Goal: Task Accomplishment & Management: Use online tool/utility

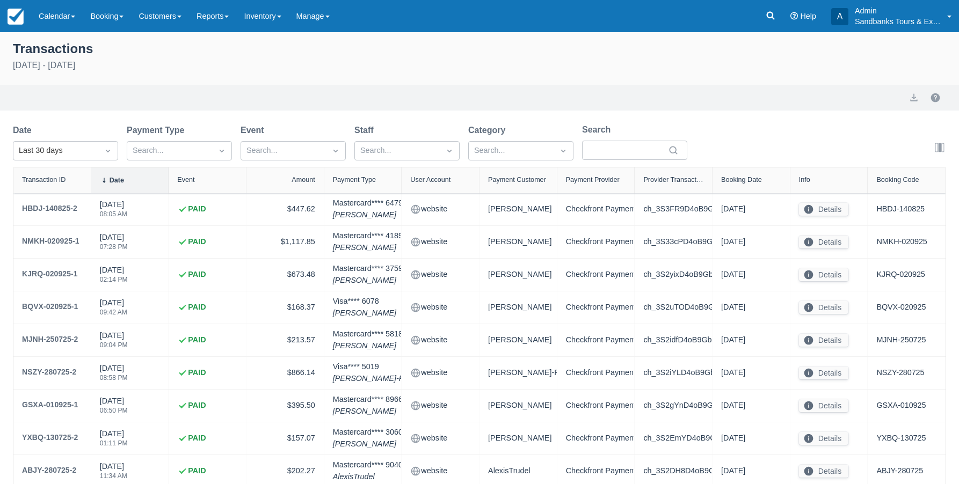
select select "10"
click at [231, 19] on link "Reports" at bounding box center [212, 16] width 47 height 32
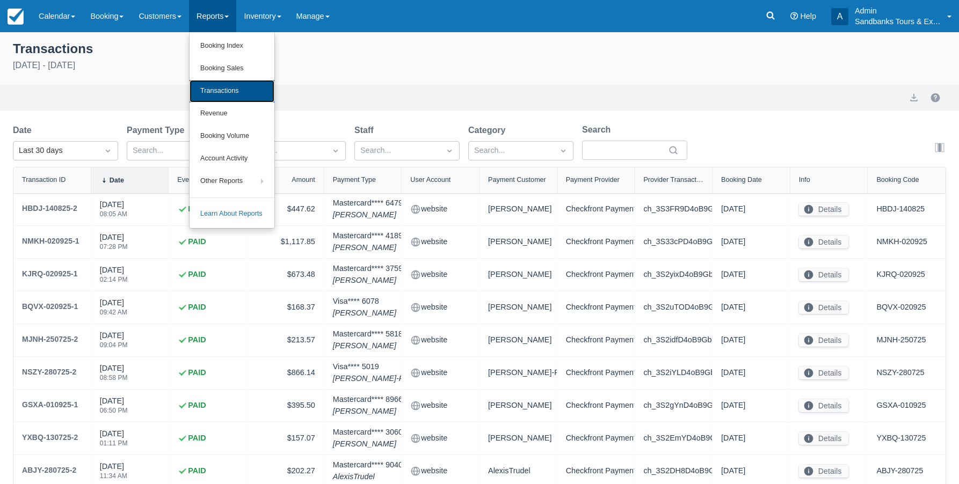
click at [229, 89] on link "Transactions" at bounding box center [232, 91] width 85 height 23
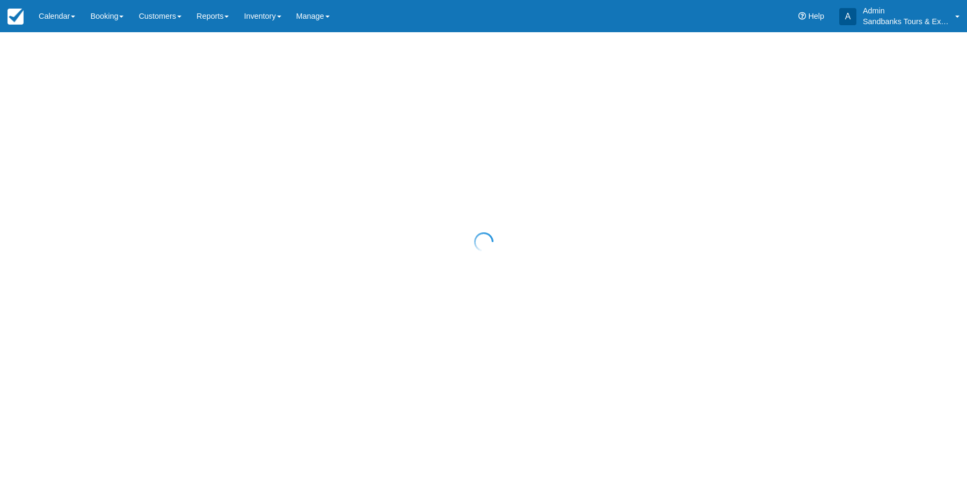
select select "10"
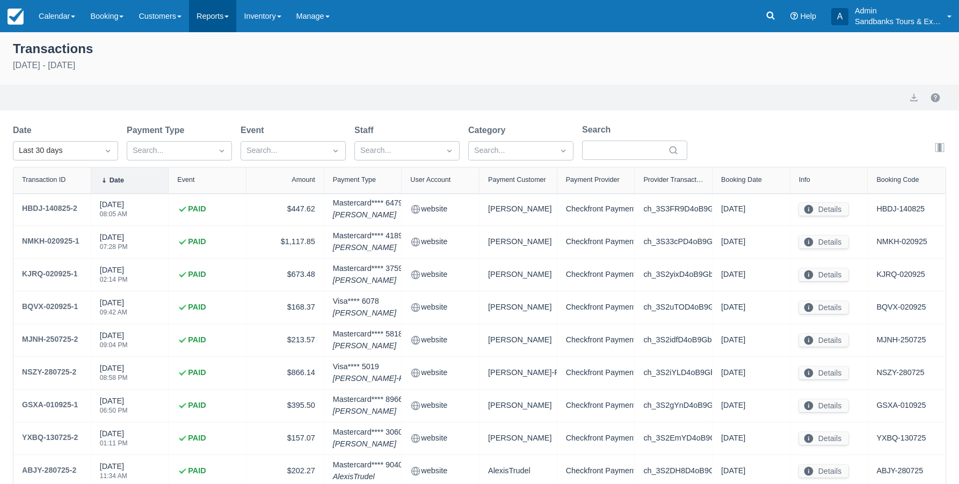
click at [236, 17] on link "Reports" at bounding box center [212, 16] width 47 height 32
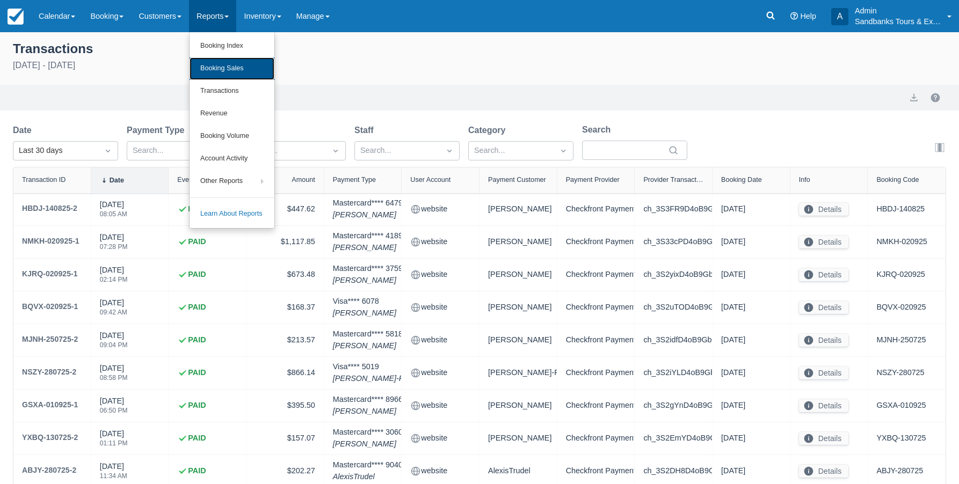
click at [248, 71] on link "Booking Sales" at bounding box center [232, 68] width 85 height 23
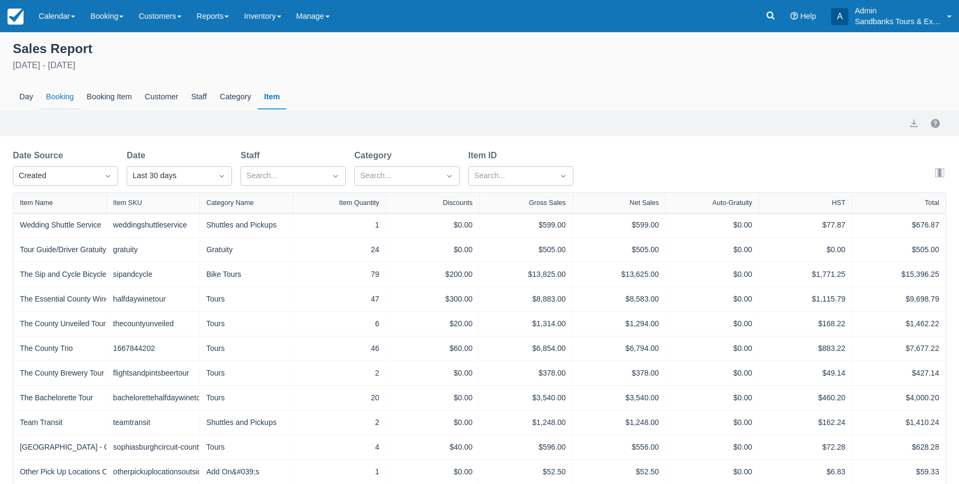
click at [57, 95] on div "Booking" at bounding box center [60, 97] width 41 height 25
select select "20"
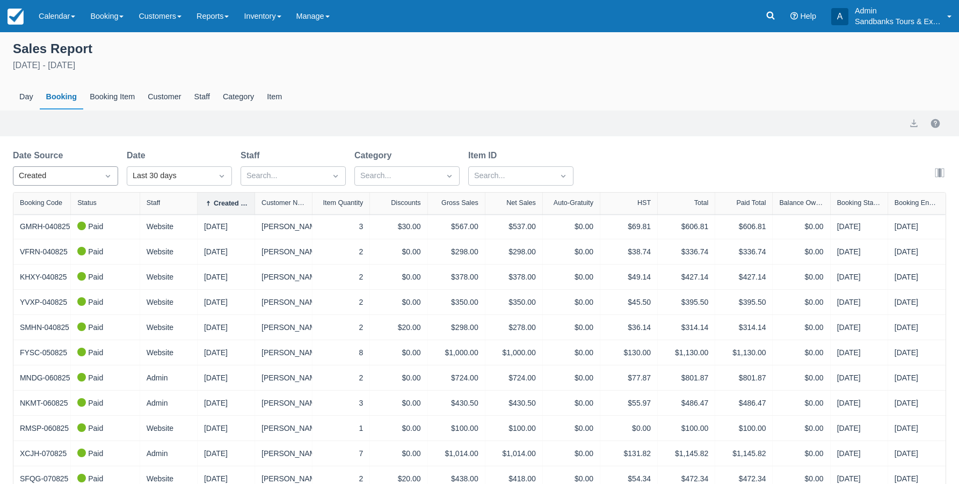
click at [108, 177] on icon "Dropdown icon" at bounding box center [108, 176] width 4 height 3
click at [52, 243] on div "End" at bounding box center [65, 244] width 105 height 21
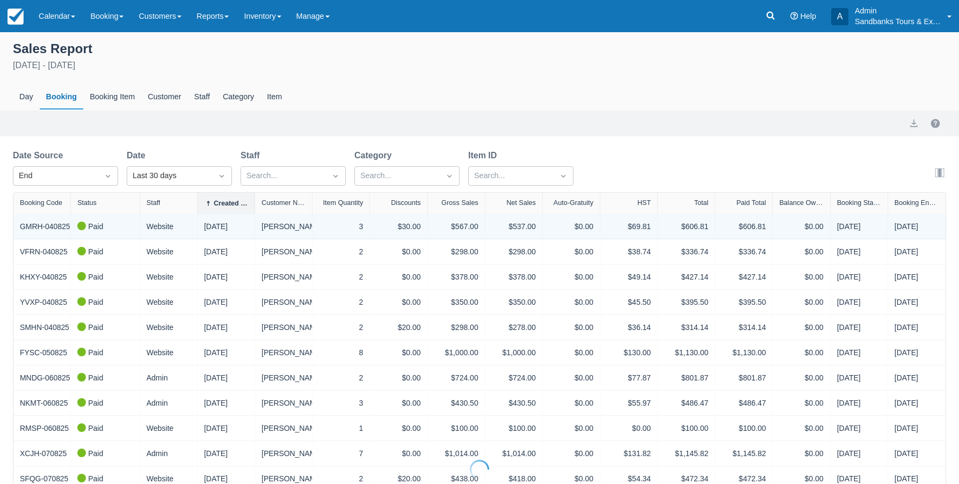
select select "20"
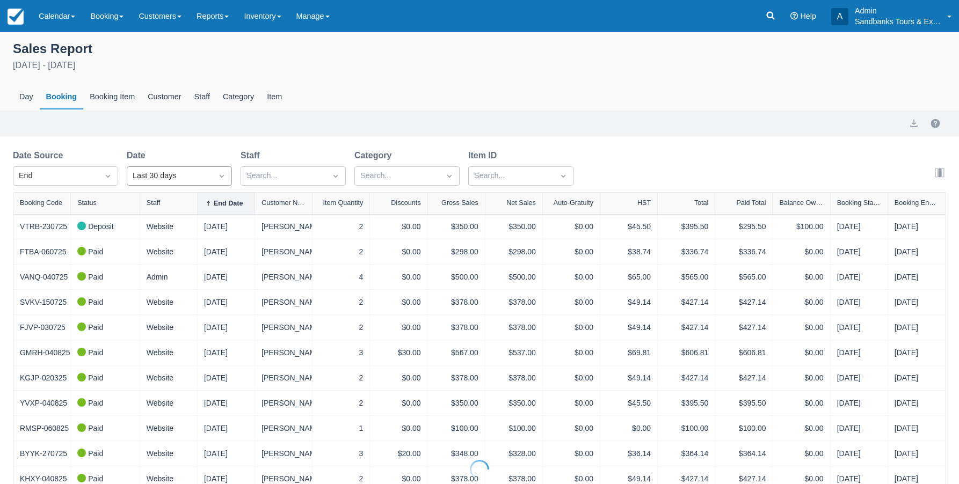
select select "20"
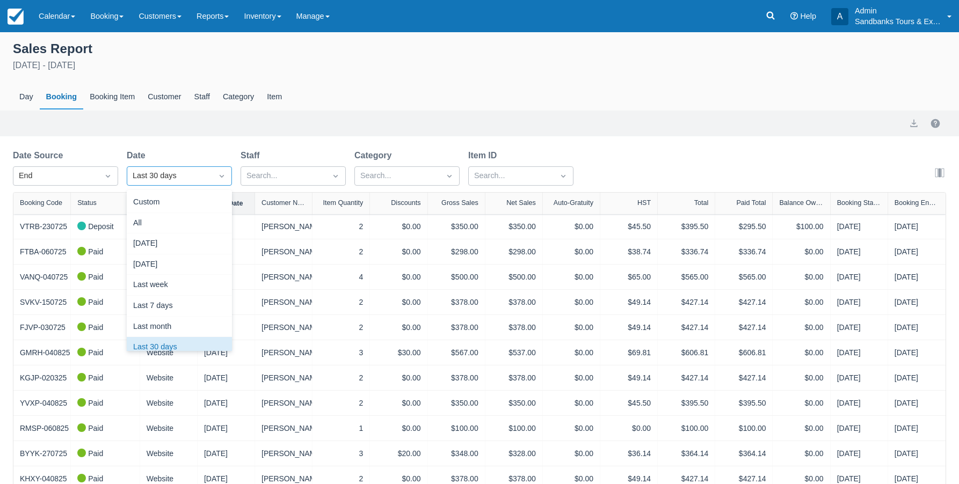
click at [224, 177] on icon "Dropdown icon" at bounding box center [221, 176] width 11 height 11
click at [192, 201] on div "Custom" at bounding box center [179, 202] width 105 height 21
select select "20"
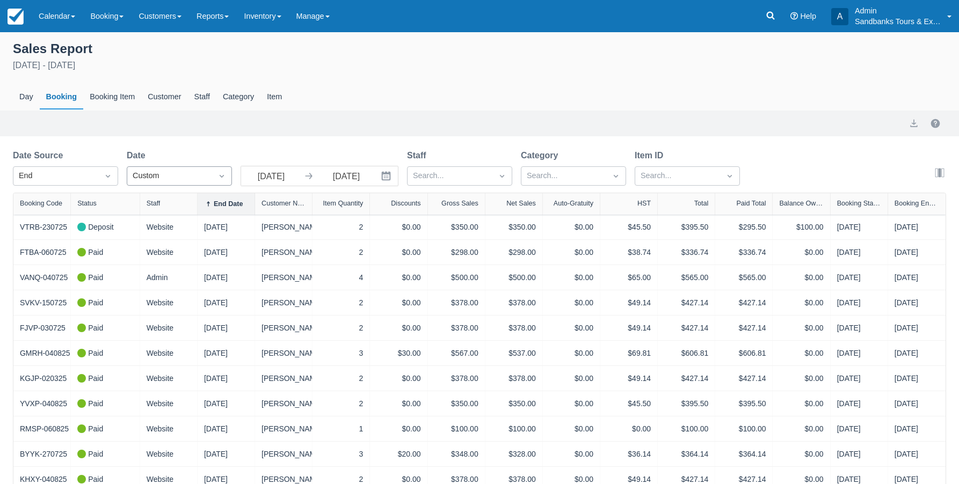
click at [301, 174] on div at bounding box center [308, 176] width 15 height 11
click at [281, 173] on input "08/04/25" at bounding box center [271, 175] width 60 height 19
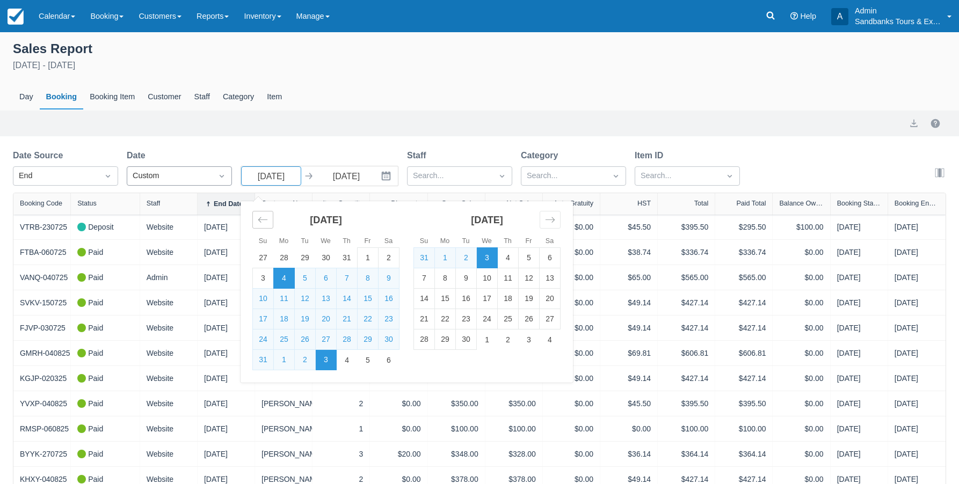
click at [264, 223] on icon "Move backward to switch to the previous month." at bounding box center [263, 220] width 10 height 10
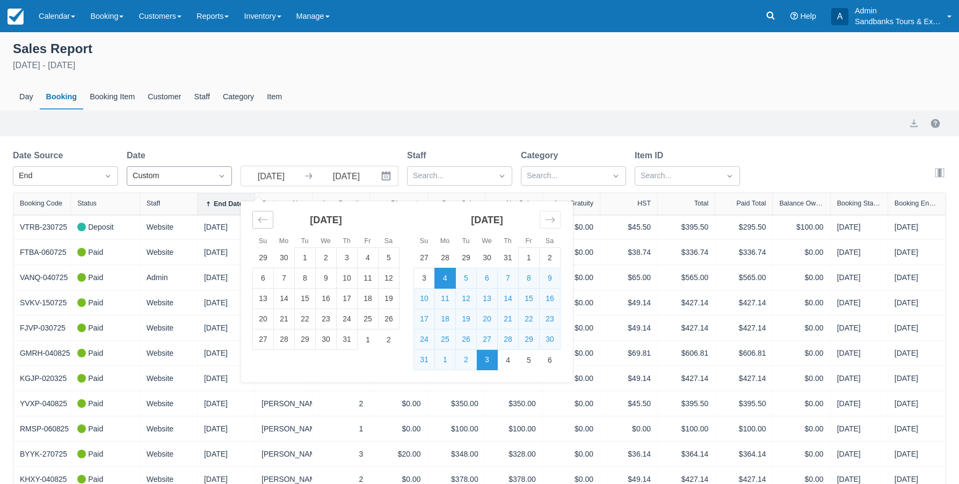
click at [264, 223] on icon "Move backward to switch to the previous month." at bounding box center [263, 220] width 10 height 10
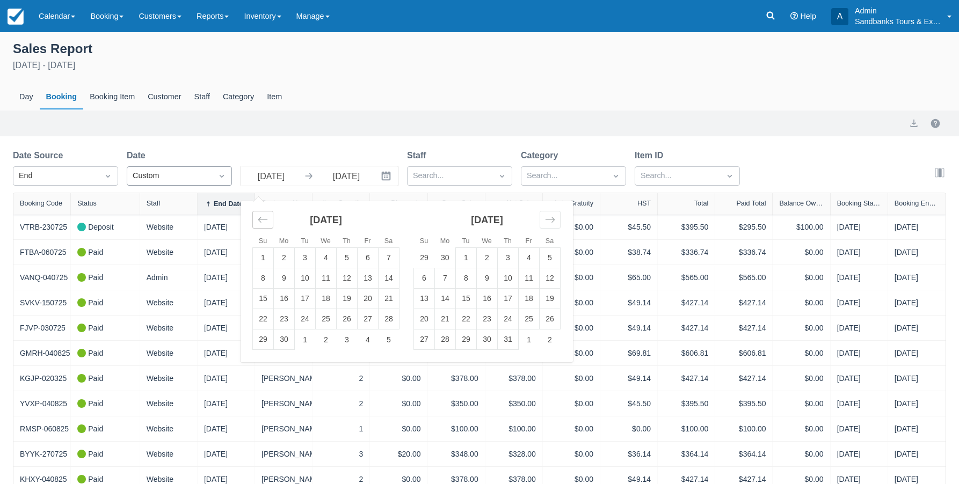
click at [264, 223] on icon "Move backward to switch to the previous month." at bounding box center [263, 220] width 10 height 10
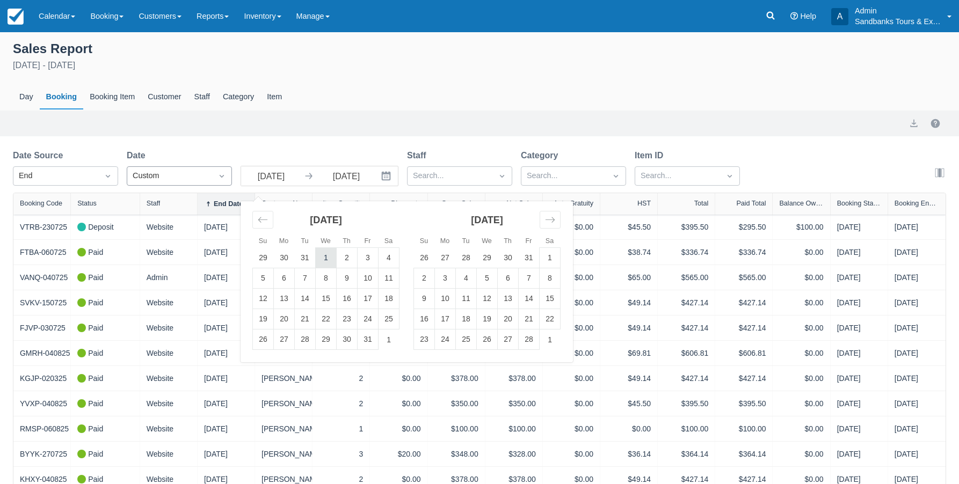
click at [325, 253] on td "1" at bounding box center [326, 258] width 21 height 20
type input "01/01/25"
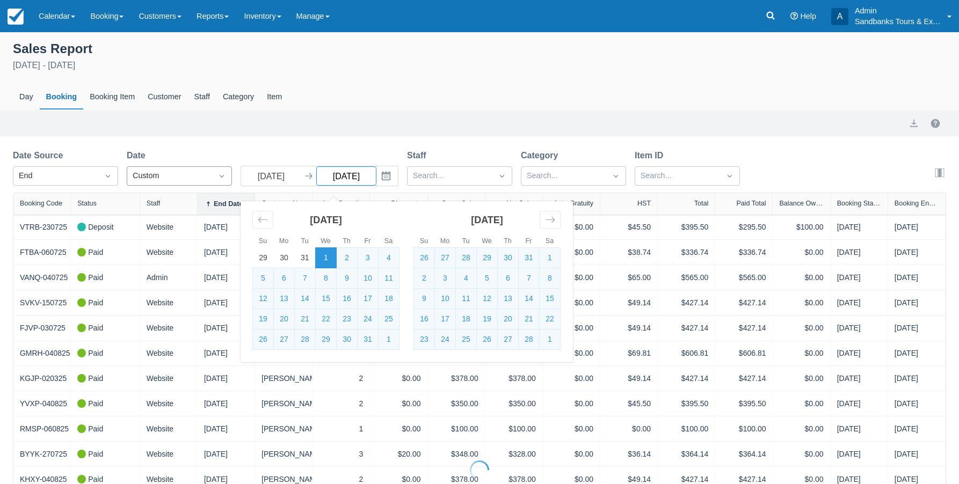
select select "20"
click at [388, 176] on icon "Interact with the calendar and add the check-in date for your trip." at bounding box center [386, 176] width 9 height 9
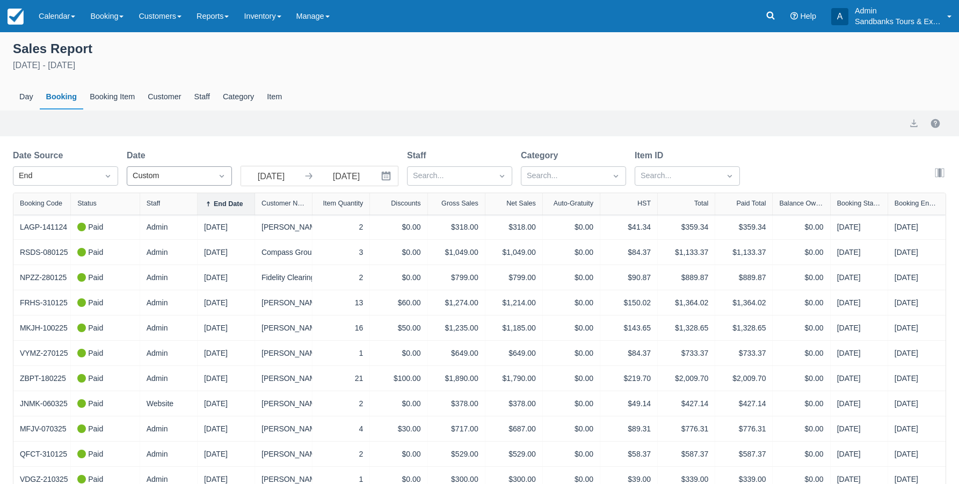
click at [387, 173] on icon "Interact with the calendar and add the check-in date for your trip." at bounding box center [386, 176] width 9 height 9
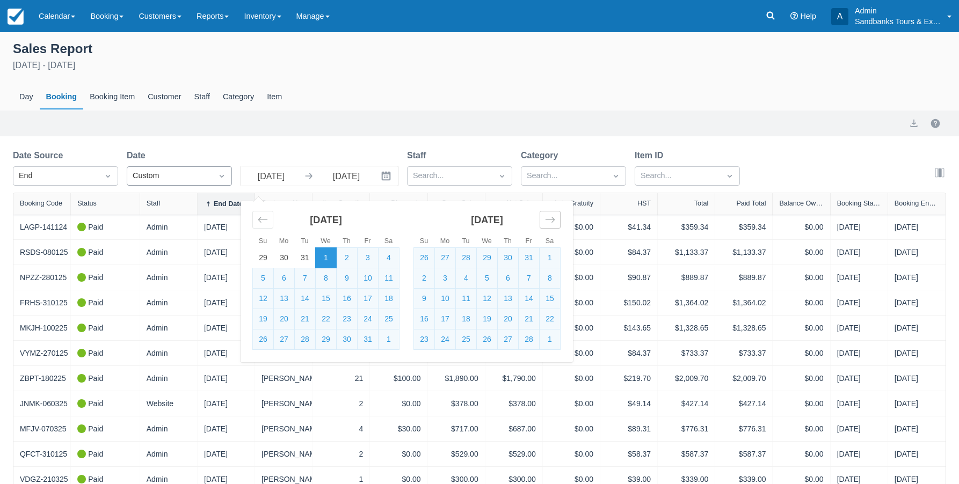
click at [556, 220] on div "Move forward to switch to the next month." at bounding box center [550, 220] width 21 height 18
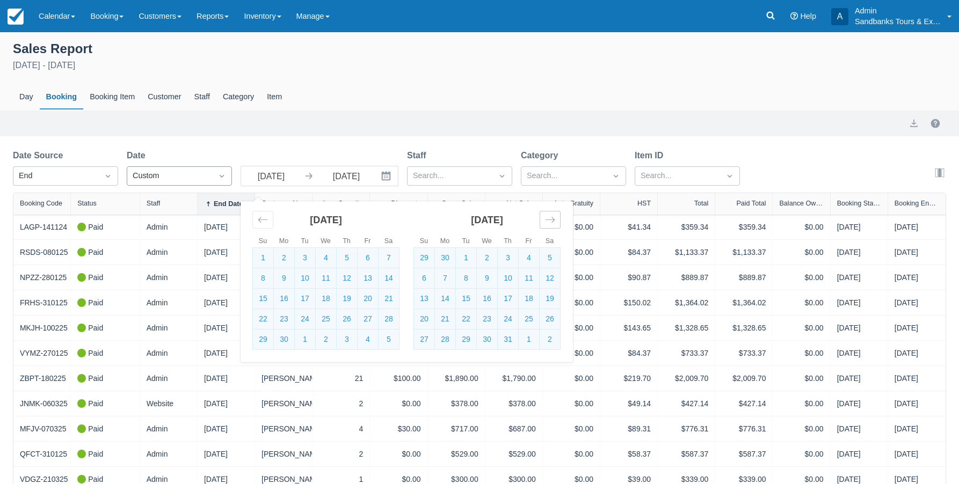
click at [556, 220] on div "Move forward to switch to the next month." at bounding box center [550, 220] width 21 height 18
click at [424, 361] on td "31" at bounding box center [424, 360] width 21 height 20
type input "[DATE]"
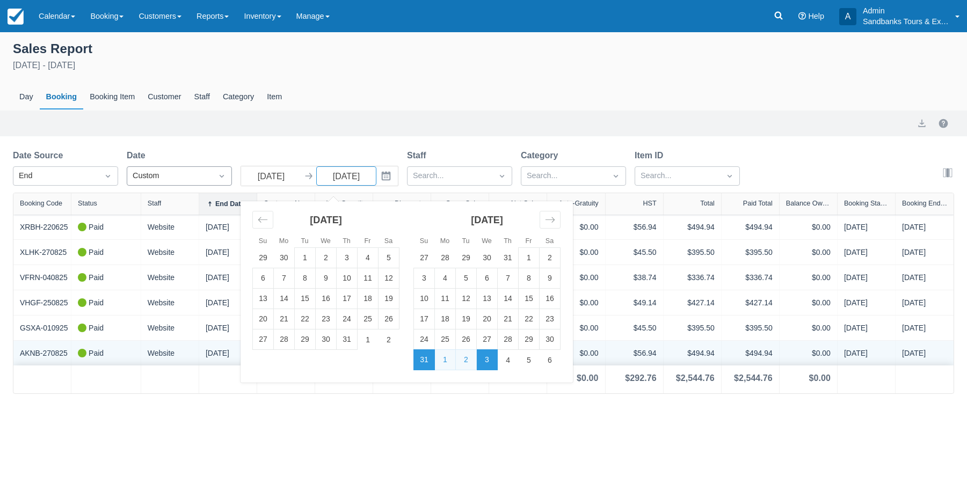
click at [419, 357] on td "31" at bounding box center [424, 360] width 21 height 20
type input "[DATE]"
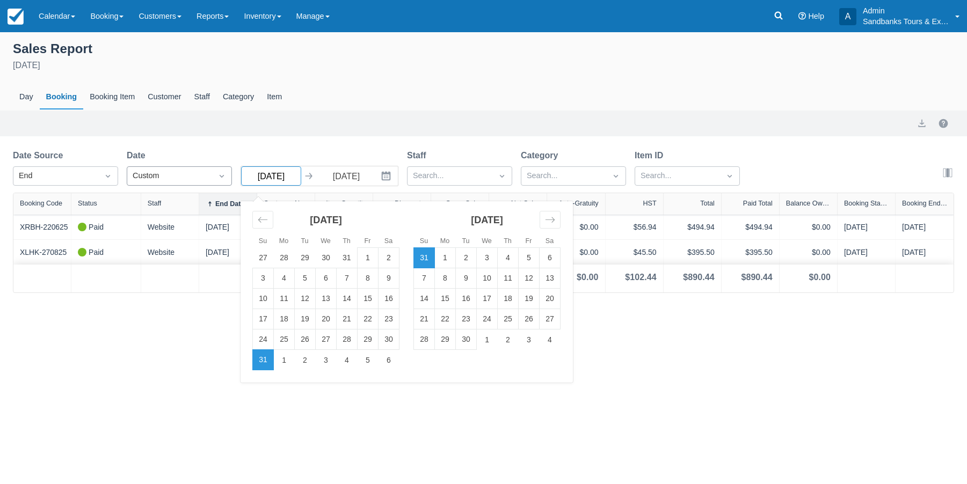
click at [291, 175] on input "[DATE]" at bounding box center [271, 175] width 60 height 19
click at [261, 219] on icon "Move backward to switch to the previous month." at bounding box center [263, 220] width 10 height 10
click at [262, 218] on icon "Move backward to switch to the previous month." at bounding box center [263, 220] width 10 height 10
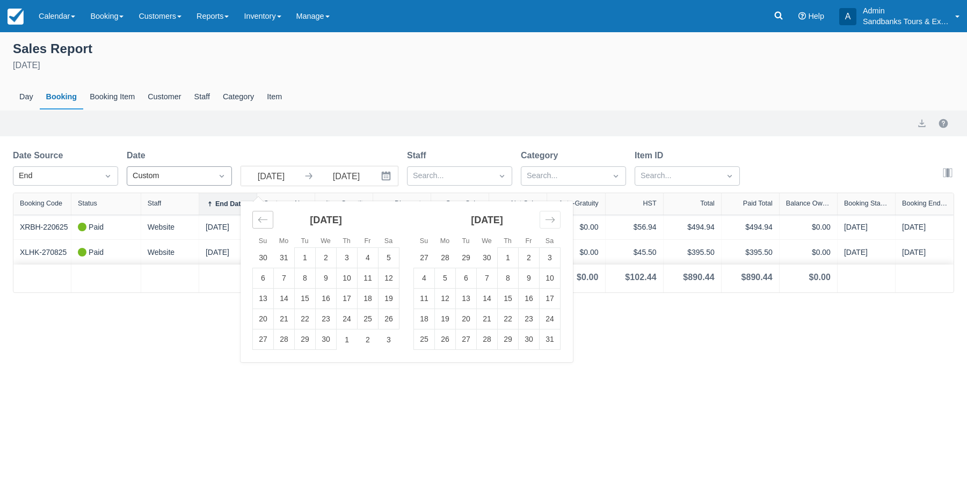
click at [262, 218] on icon "Move backward to switch to the previous month." at bounding box center [263, 220] width 10 height 10
click at [323, 252] on td "1" at bounding box center [326, 258] width 21 height 20
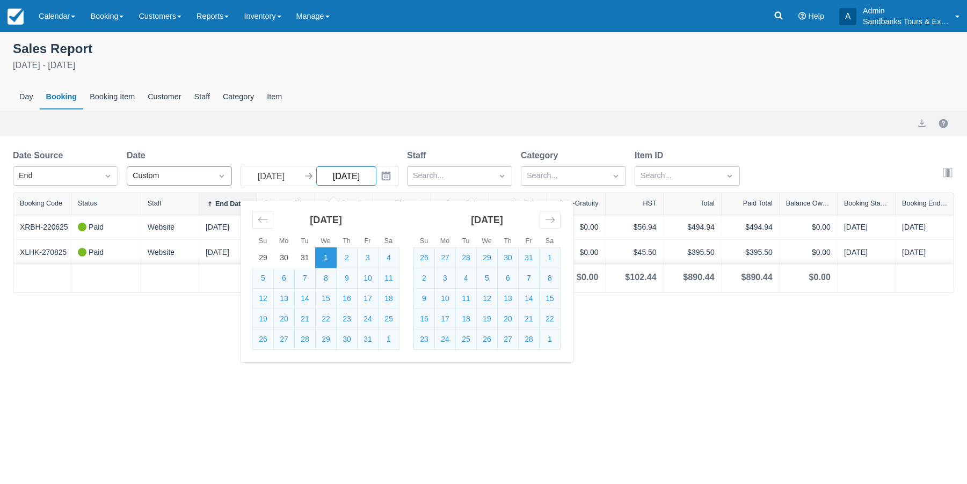
type input "01/01/25"
select select "20"
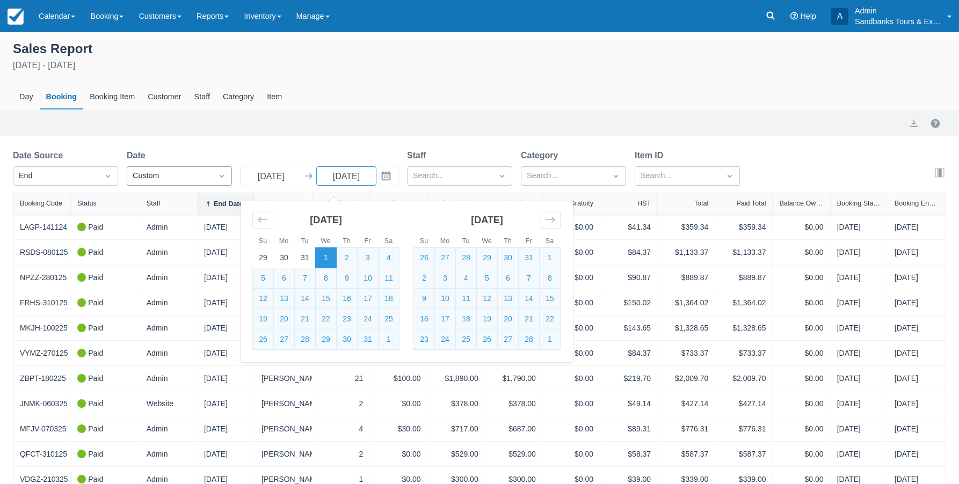
click at [486, 104] on div "Day Booking Booking Item Customer Staff Category Item" at bounding box center [479, 97] width 933 height 25
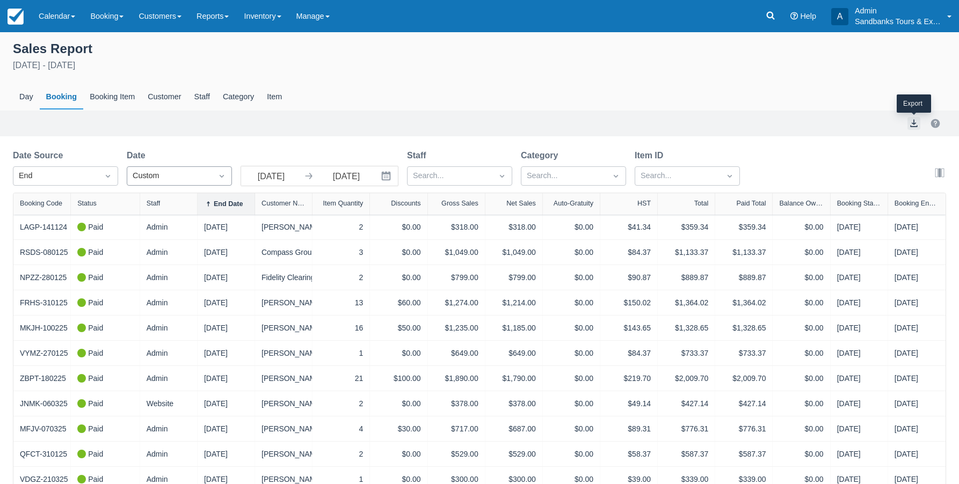
click at [909, 123] on button "export" at bounding box center [914, 123] width 13 height 13
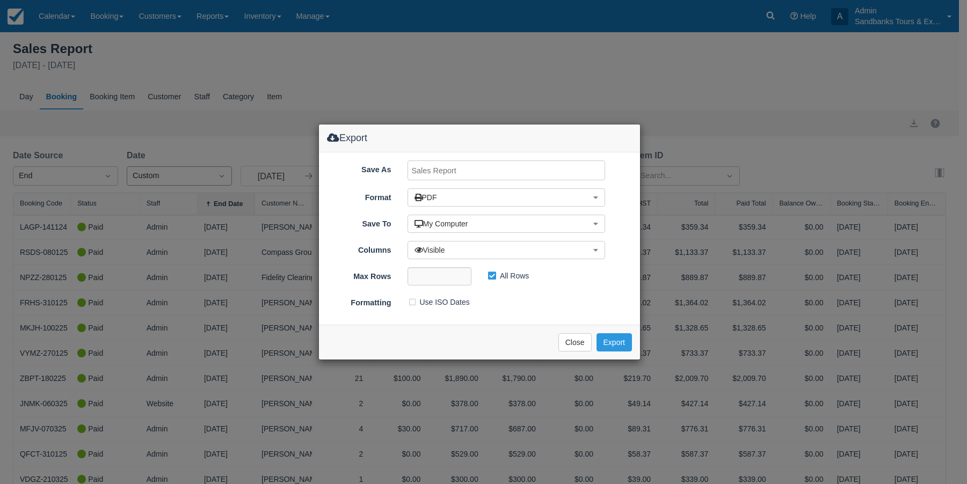
click at [449, 172] on input "Save As" at bounding box center [507, 171] width 198 height 20
type input "CF Sales Jan 1 to Aug 31"
click at [571, 200] on button "PDF" at bounding box center [507, 197] width 198 height 18
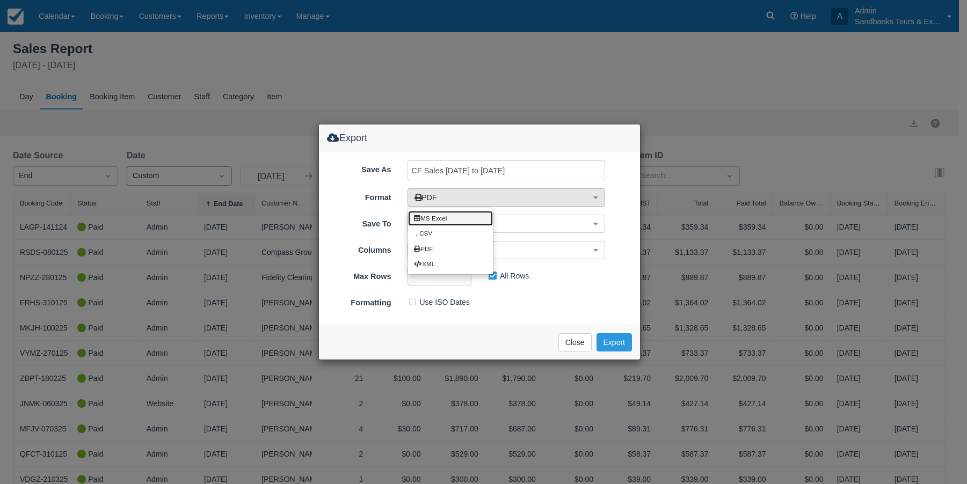
click at [459, 216] on link "MS Excel" at bounding box center [450, 218] width 85 height 15
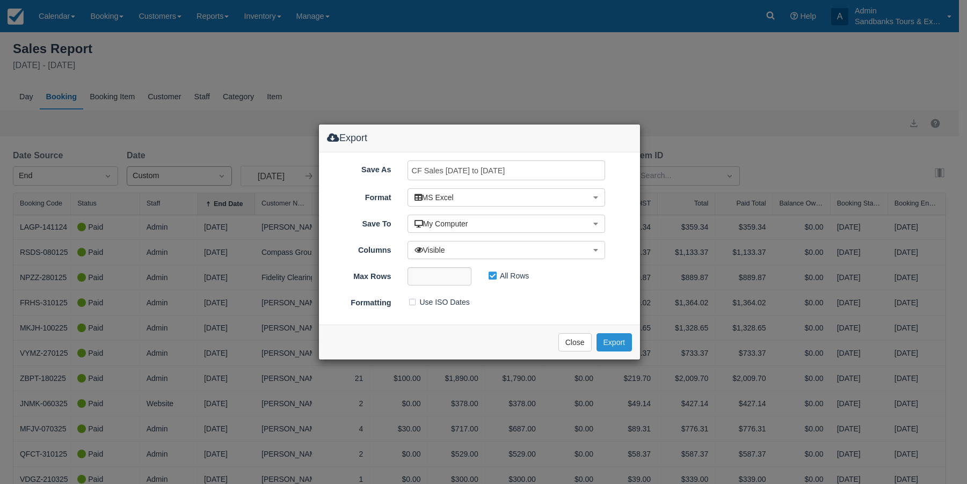
click at [620, 341] on button "Export" at bounding box center [614, 342] width 35 height 18
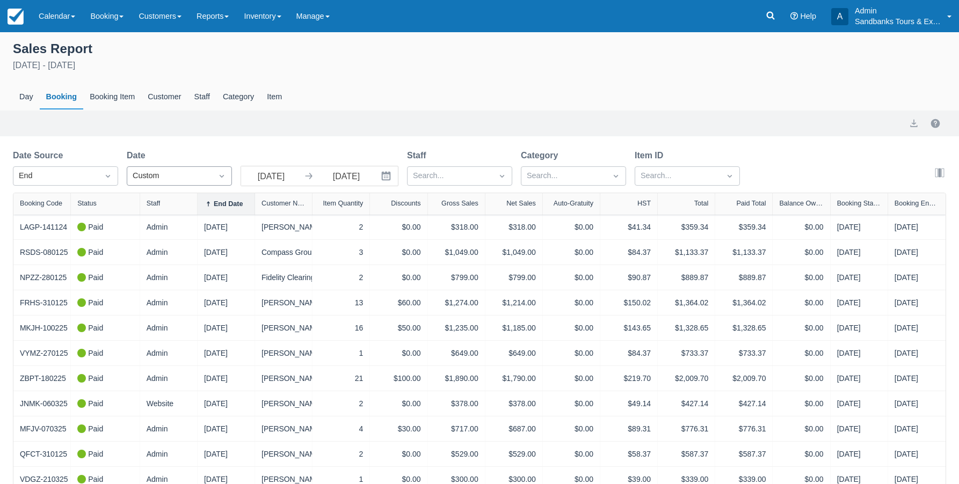
click at [390, 176] on icon "Interact with the calendar and add the check-in date for your trip." at bounding box center [386, 176] width 9 height 9
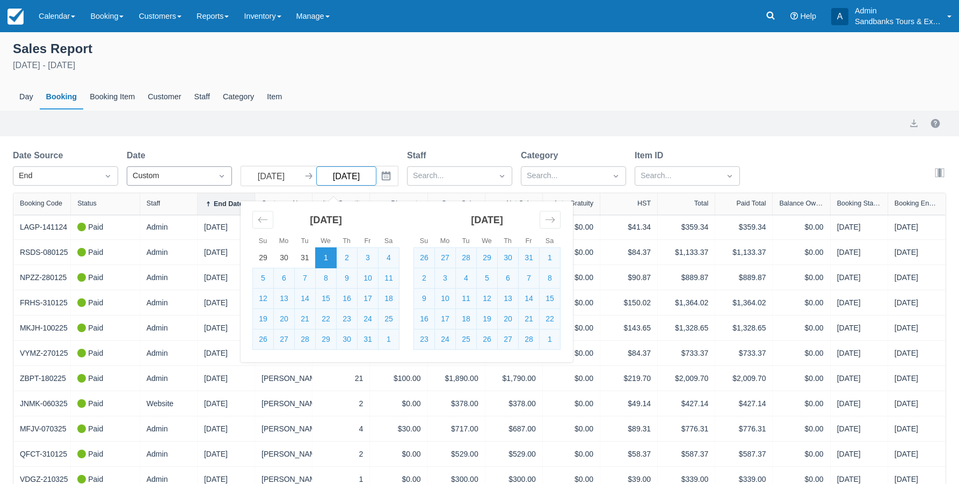
click at [350, 175] on input "[DATE]" at bounding box center [346, 175] width 60 height 19
drag, startPoint x: 331, startPoint y: 177, endPoint x: 387, endPoint y: 188, distance: 56.9
click at [387, 188] on div "Date Source End Date Custom 01/01/25 Navigate forward to interact with the cale…" at bounding box center [381, 170] width 736 height 43
type input "12/31/26"
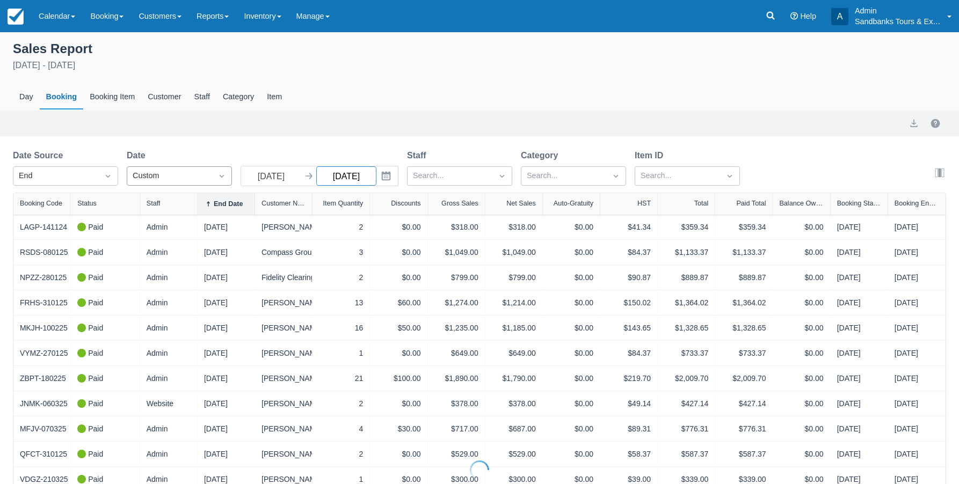
select select "20"
type input "12/31/26"
click at [911, 121] on button "export" at bounding box center [914, 123] width 13 height 13
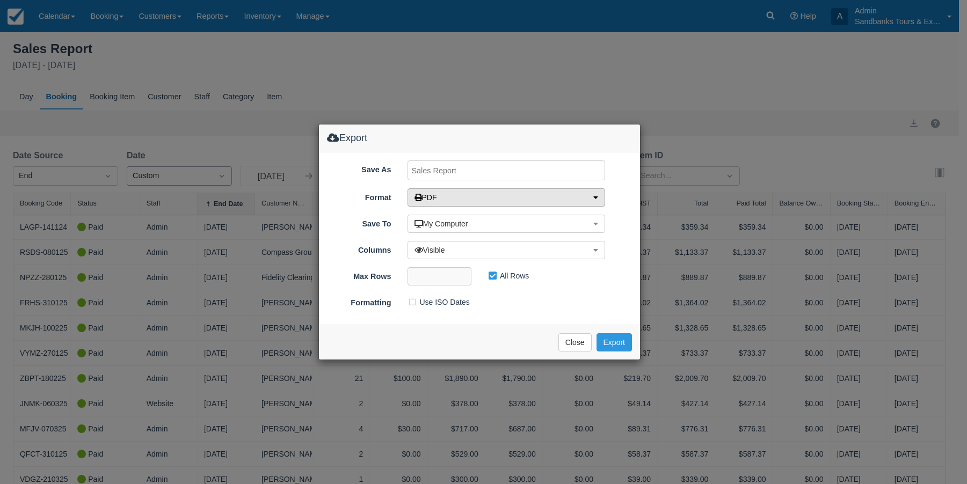
click at [489, 197] on button "PDF" at bounding box center [507, 197] width 198 height 18
click at [470, 217] on link "MS Excel" at bounding box center [450, 218] width 85 height 15
click at [447, 170] on input "Save As" at bounding box center [507, 171] width 198 height 20
click at [444, 170] on input "CF Sales April 1 25 to Dec 31 26" at bounding box center [507, 171] width 198 height 20
drag, startPoint x: 444, startPoint y: 170, endPoint x: 462, endPoint y: 173, distance: 18.1
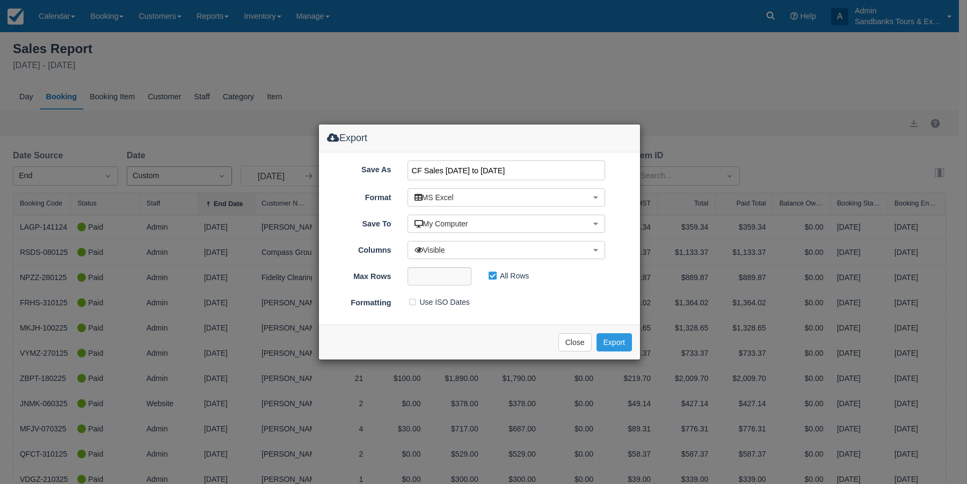
click at [462, 173] on input "CF Sales April 1 25 to Dec 31 26" at bounding box center [507, 171] width 198 height 20
type input "CF Sales Jan1 25 to Dec 31 26"
click at [613, 345] on button "Export" at bounding box center [614, 342] width 35 height 18
